Goal: Communication & Community: Answer question/provide support

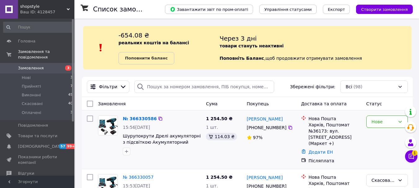
scroll to position [31, 0]
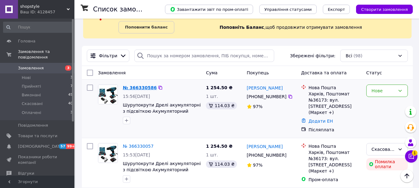
click at [141, 87] on link "№ 366330586" at bounding box center [140, 87] width 34 height 5
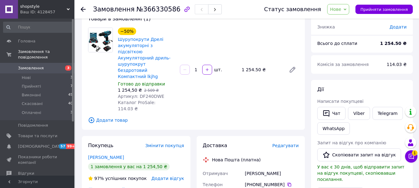
scroll to position [31, 0]
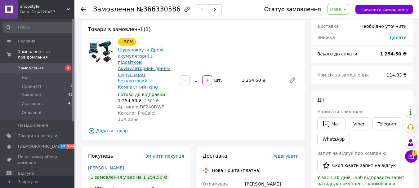
click at [137, 64] on link "Шурупокрути Дрелі акумуляторні з підсвіткою Акумуляторний дриль-шурупокрут безд…" at bounding box center [144, 68] width 53 height 42
click at [354, 125] on link "Viber" at bounding box center [359, 123] width 22 height 13
click at [357, 127] on link "Viber" at bounding box center [359, 123] width 22 height 13
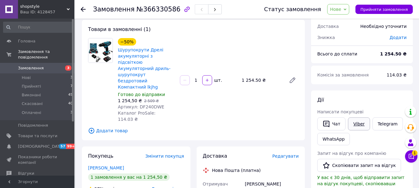
click at [357, 127] on link "Viber" at bounding box center [359, 123] width 22 height 13
click at [56, 63] on link "Замовлення 3" at bounding box center [38, 68] width 76 height 11
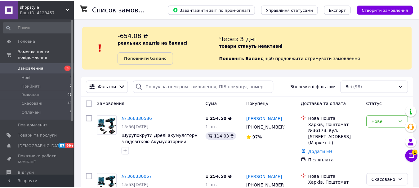
scroll to position [31, 0]
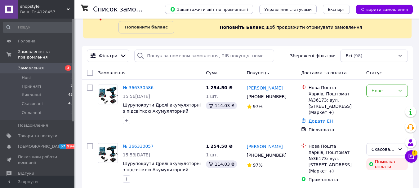
click at [411, 156] on icon at bounding box center [410, 156] width 5 height 5
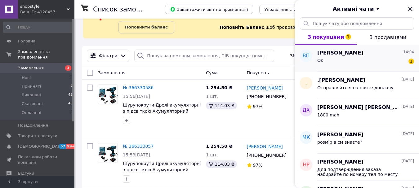
click at [357, 62] on div "Ок 1" at bounding box center [365, 62] width 97 height 10
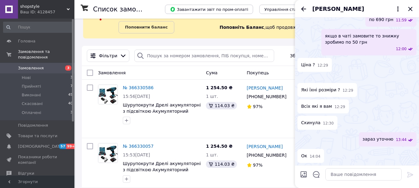
scroll to position [757, 0]
drag, startPoint x: 320, startPoint y: 105, endPoint x: 370, endPoint y: 122, distance: 52.1
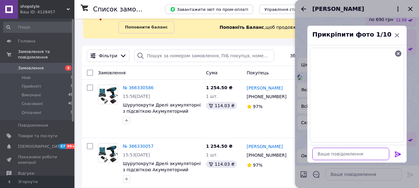
paste textarea "34*12,5*18,5см"
type textarea "34*12,5*18,5см"
click at [399, 154] on icon at bounding box center [397, 155] width 6 height 6
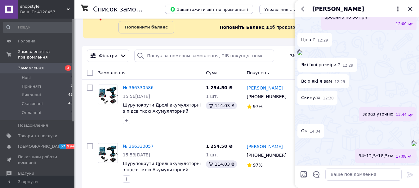
scroll to position [901, 0]
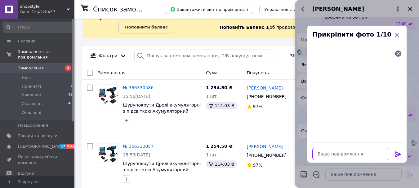
paste textarea "31*10,5*14см"
type textarea "31*10,5*14см"
click at [400, 154] on icon at bounding box center [397, 155] width 6 height 6
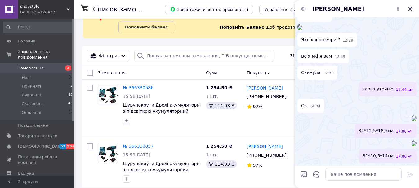
scroll to position [1044, 0]
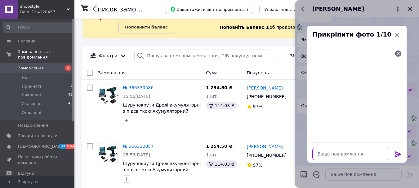
paste textarea "31*12*21см"
type textarea "31*12*21см"
click at [398, 153] on icon at bounding box center [397, 155] width 6 height 6
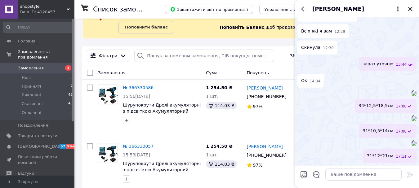
scroll to position [1404, 0]
click at [409, 11] on icon "Закрити" at bounding box center [409, 8] width 7 height 7
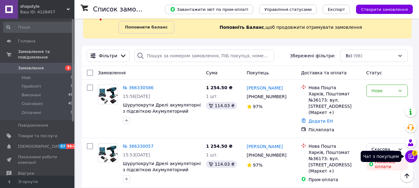
click at [415, 154] on span "2" at bounding box center [414, 153] width 6 height 6
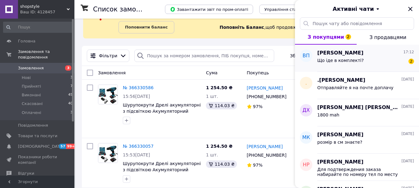
click at [355, 64] on div "Що іде в комплекті?" at bounding box center [340, 62] width 46 height 9
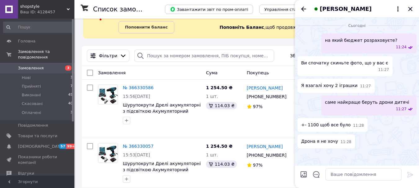
scroll to position [1448, 0]
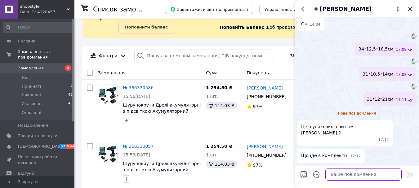
click at [345, 178] on textarea at bounding box center [363, 174] width 76 height 12
type textarea "з упаковкою"
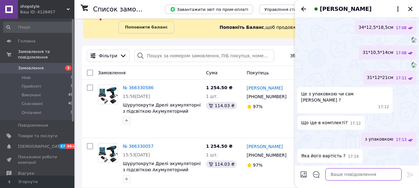
scroll to position [1470, 0]
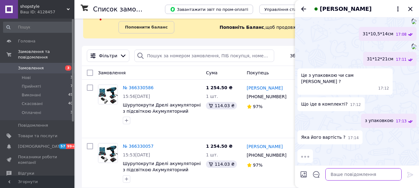
click at [334, 178] on textarea at bounding box center [363, 174] width 76 height 12
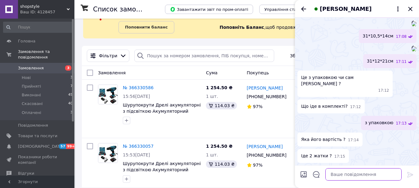
scroll to position [1486, 0]
type textarea "695 грн"
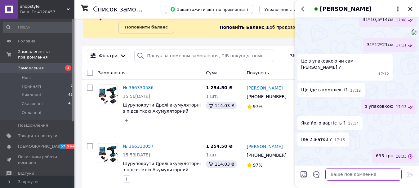
scroll to position [1502, 0]
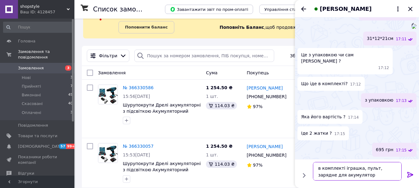
type textarea "в комплекті іграшка, пульт, зарядне для акумулятора"
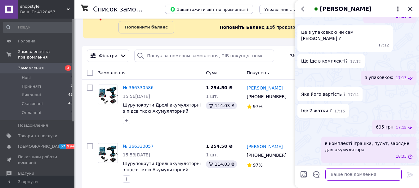
scroll to position [1531, 0]
click at [411, 7] on icon "Закрити" at bounding box center [410, 9] width 4 height 4
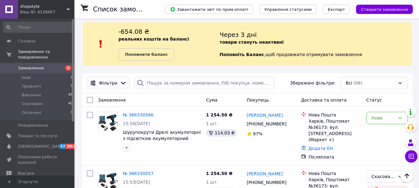
scroll to position [0, 0]
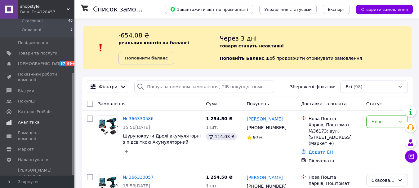
click at [35, 120] on span "Аналітика" at bounding box center [28, 123] width 21 height 6
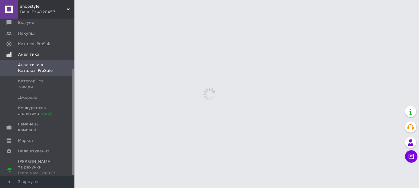
scroll to position [74, 0]
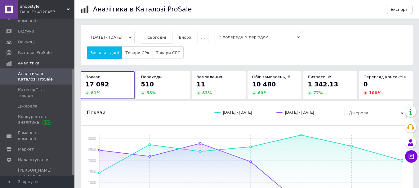
click at [166, 38] on span "Сьогодні" at bounding box center [156, 37] width 19 height 5
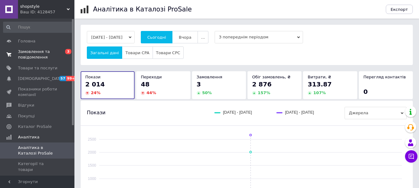
click at [36, 52] on span "Замовлення та повідомлення" at bounding box center [37, 54] width 39 height 11
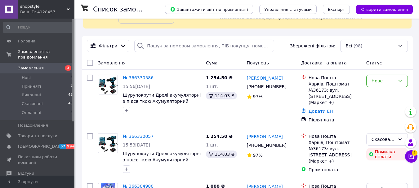
scroll to position [62, 0]
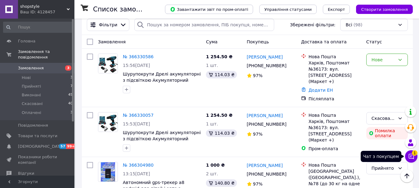
click at [416, 160] on div "Чат з покупцем 1" at bounding box center [411, 156] width 12 height 12
click at [413, 158] on icon at bounding box center [410, 156] width 5 height 5
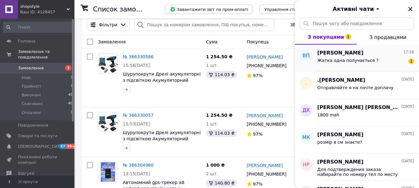
click at [356, 60] on span "Жатка одна получається ?" at bounding box center [347, 60] width 61 height 5
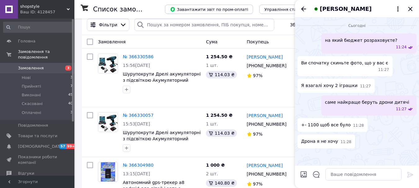
scroll to position [1559, 0]
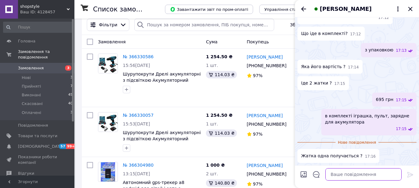
click at [345, 176] on textarea at bounding box center [363, 174] width 76 height 12
type textarea "так"
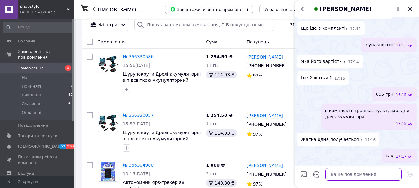
scroll to position [1564, 0]
click at [411, 9] on icon "Закрити" at bounding box center [409, 8] width 7 height 7
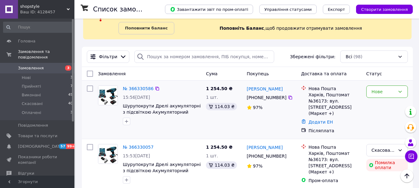
scroll to position [0, 0]
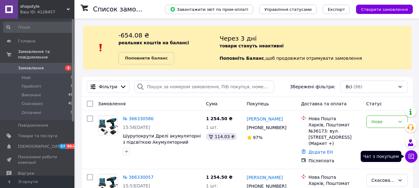
click at [412, 155] on icon at bounding box center [411, 156] width 6 height 6
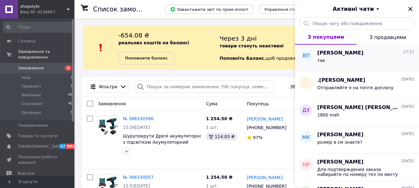
click at [367, 61] on div "так" at bounding box center [365, 62] width 97 height 10
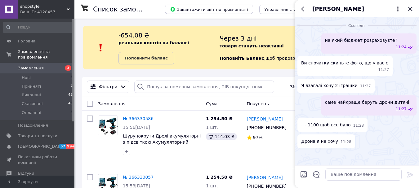
scroll to position [1564, 0]
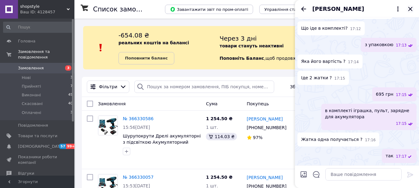
click at [413, 9] on icon "Закрити" at bounding box center [409, 8] width 7 height 7
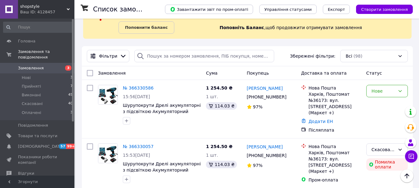
scroll to position [0, 0]
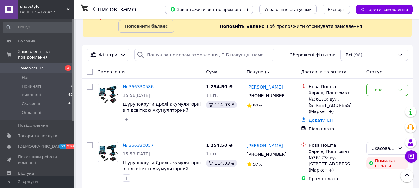
scroll to position [31, 0]
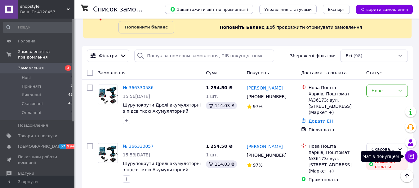
click at [413, 156] on icon at bounding box center [411, 156] width 6 height 6
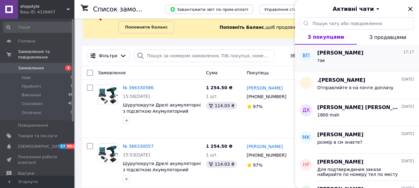
click at [347, 61] on div "так" at bounding box center [365, 62] width 97 height 10
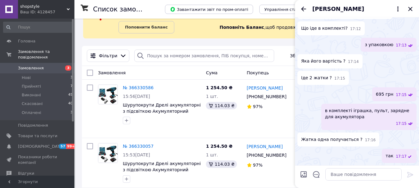
scroll to position [929, 0]
click at [346, 174] on textarea at bounding box center [363, 174] width 76 height 12
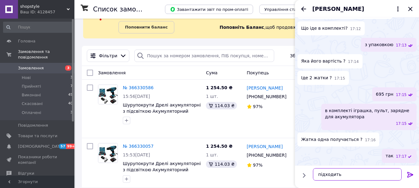
type textarea "підходить?"
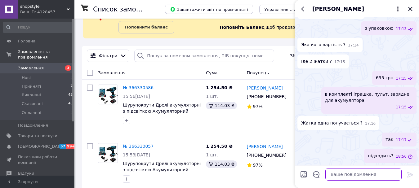
scroll to position [945, 0]
click at [410, 10] on icon "Закрити" at bounding box center [410, 9] width 4 height 4
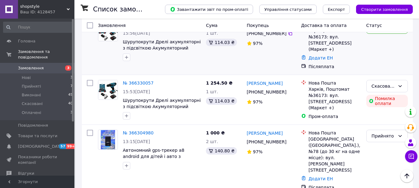
scroll to position [93, 0]
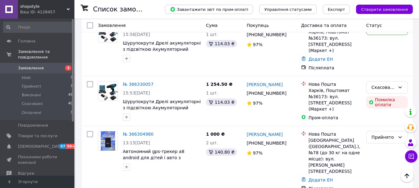
click at [68, 10] on use at bounding box center [68, 9] width 3 height 2
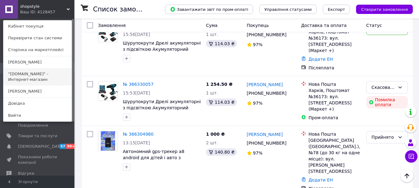
click at [37, 74] on link ""[DOMAIN_NAME]" - Интернет-магазин" at bounding box center [37, 76] width 68 height 17
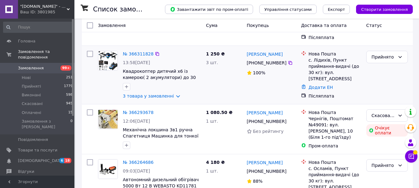
scroll to position [93, 0]
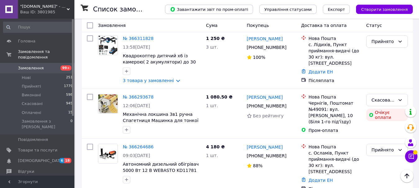
click at [71, 8] on div ""oneshop1.com.ua" - Інтернет-магазин Ваш ID: 3801985" at bounding box center [46, 9] width 56 height 19
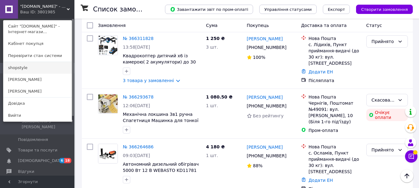
click at [33, 69] on link "shopstyle" at bounding box center [37, 68] width 68 height 12
